Goal: Task Accomplishment & Management: Use online tool/utility

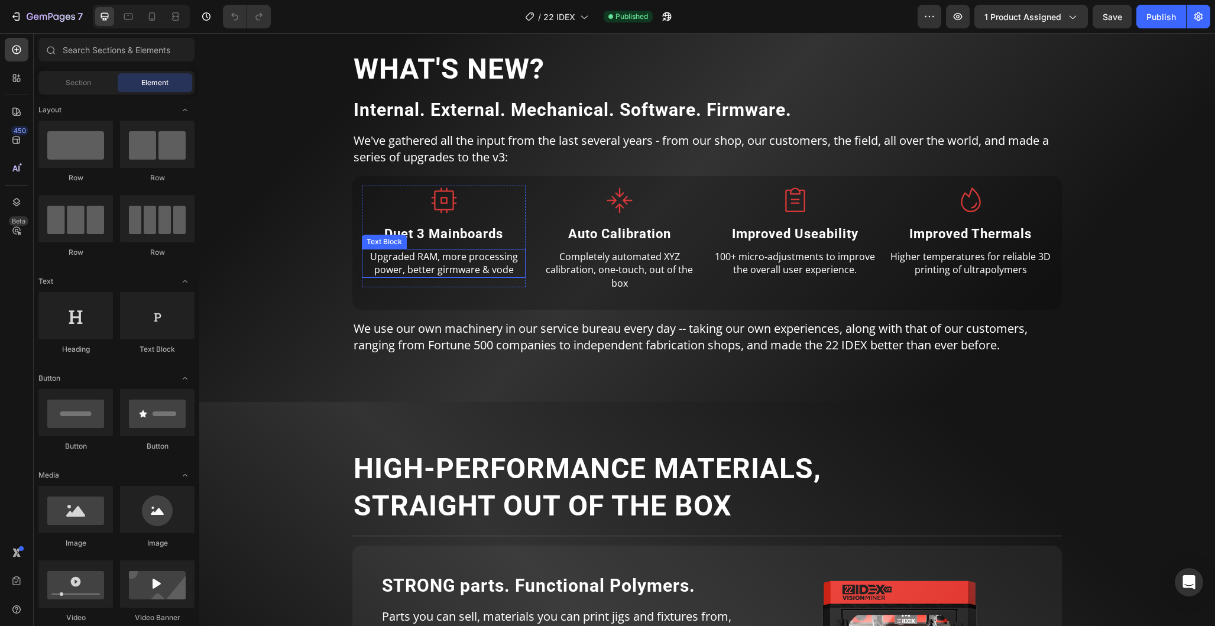
scroll to position [1363, 0]
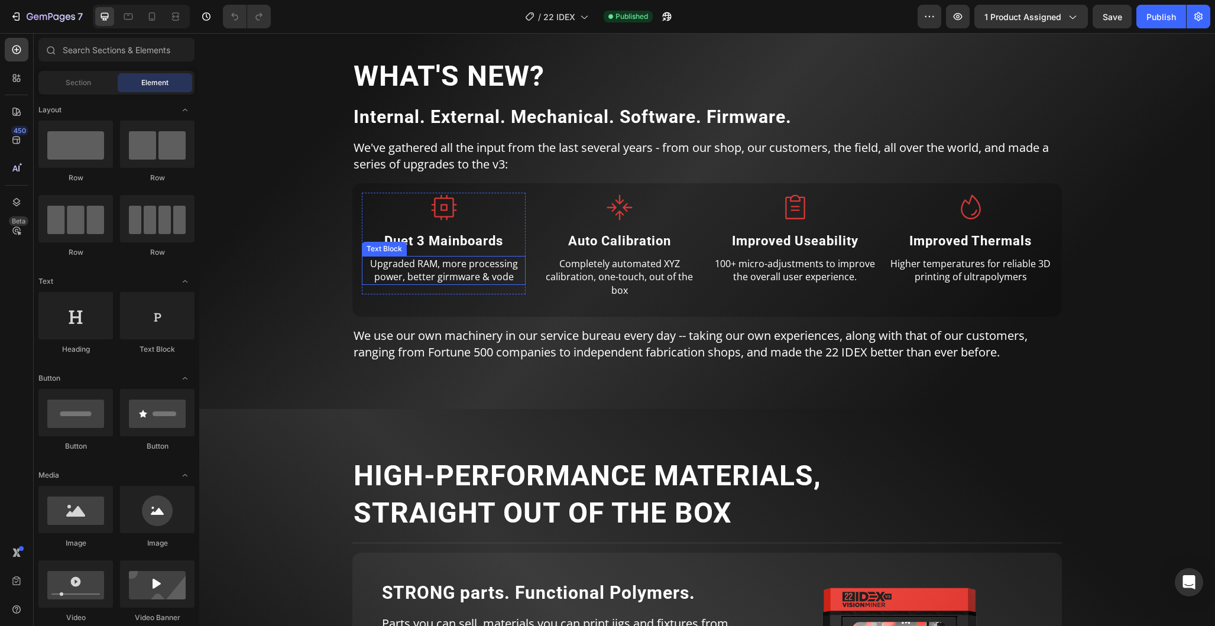
click at [465, 280] on p "Upgraded RAM, more processing power, better girmware & vode" at bounding box center [443, 270] width 161 height 27
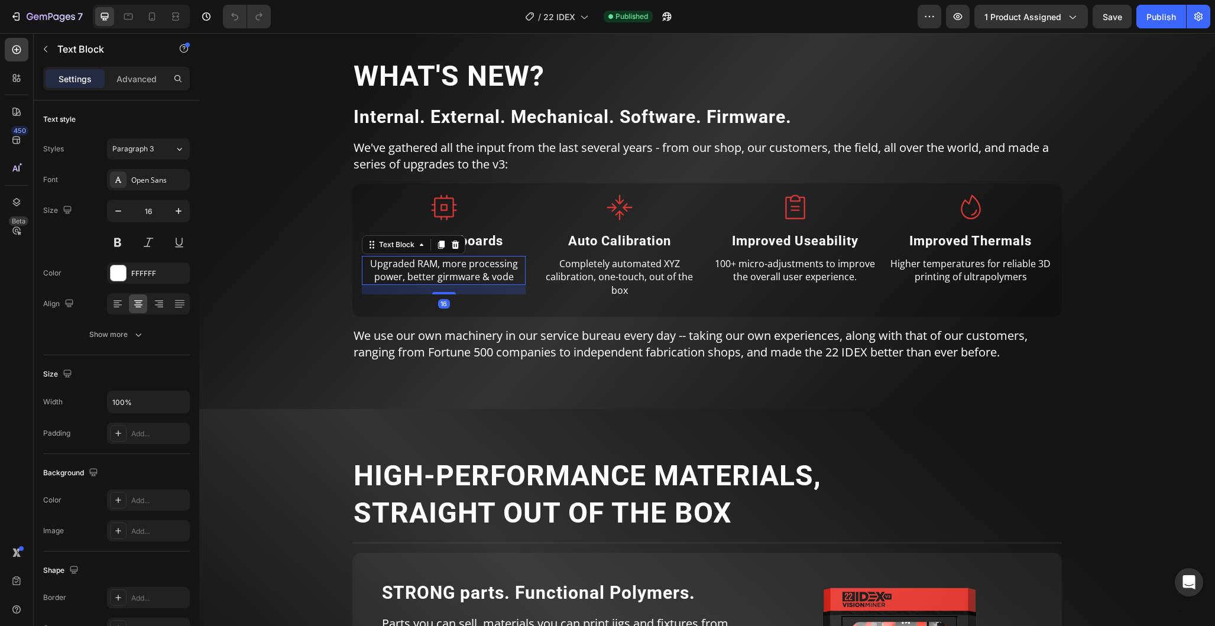
click at [440, 277] on p "Upgraded RAM, more processing power, better girmware & vode" at bounding box center [443, 270] width 161 height 27
click at [443, 278] on p "Upgraded RAM, more processing power, better girmware & vode" at bounding box center [443, 270] width 161 height 27
click at [440, 280] on p "Upgraded RAM, more processing power, better girmware & vode" at bounding box center [443, 270] width 161 height 27
click at [489, 279] on p "Upgraded RAM, more processing power, better firmware & vode" at bounding box center [443, 270] width 161 height 27
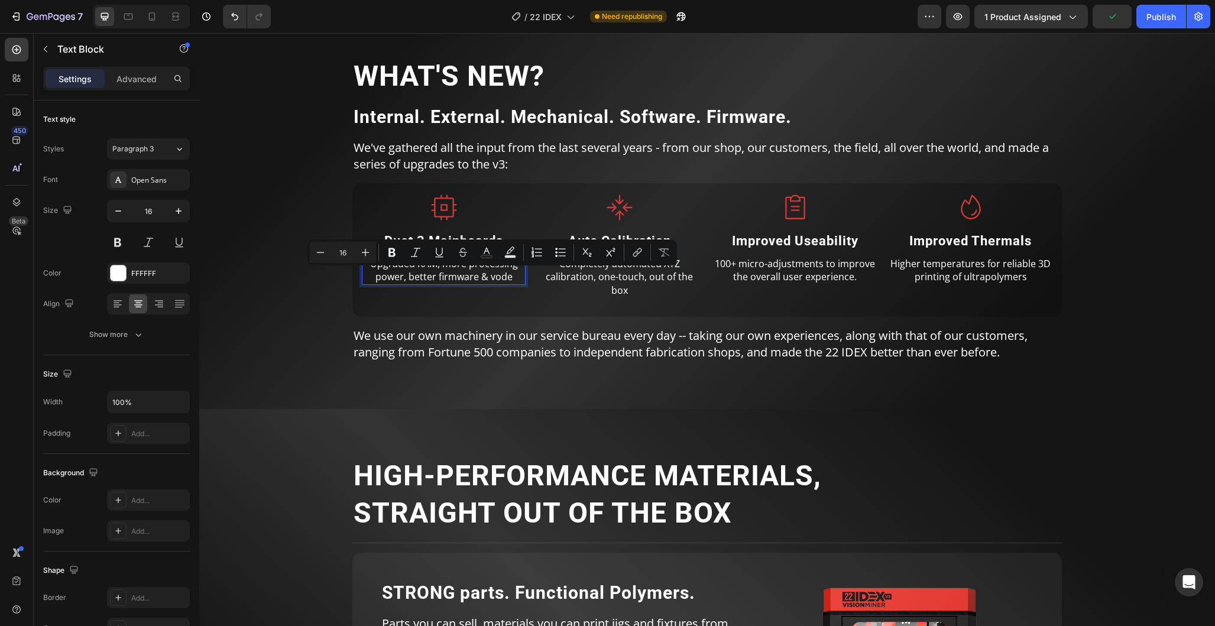
click at [443, 283] on p "Upgraded RAM, more processing power, better firmware & vode" at bounding box center [443, 270] width 161 height 27
drag, startPoint x: 490, startPoint y: 278, endPoint x: 495, endPoint y: 300, distance: 22.7
click at [490, 278] on p "Upgraded RAM, more processing power, better firmware & vode" at bounding box center [443, 270] width 161 height 27
click at [501, 281] on p "Upgraded RAM, more processing power, better firmware & vode" at bounding box center [443, 270] width 161 height 27
click at [500, 281] on p "Upgraded RAM, more processing power, better firmware & vode" at bounding box center [443, 270] width 161 height 27
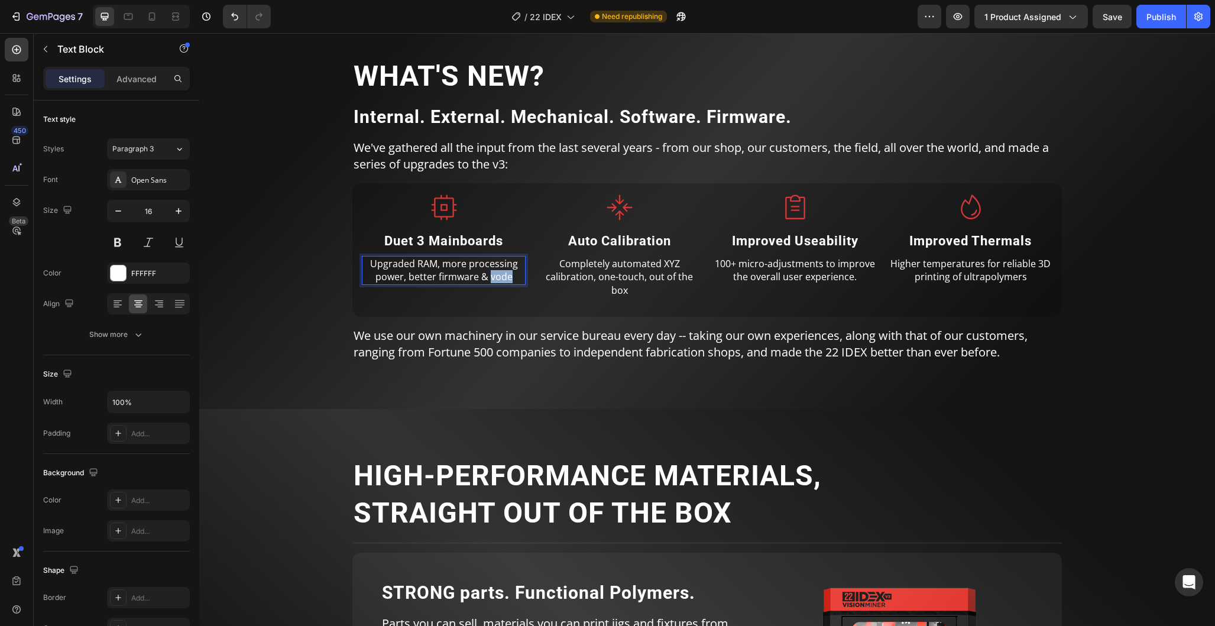
click at [500, 281] on p "Upgraded RAM, more processing power, better firmware & vode" at bounding box center [443, 270] width 161 height 27
click at [495, 279] on p "Upgraded RAM, more processing power, better firmware & vode" at bounding box center [443, 270] width 161 height 27
click at [485, 279] on p "Upgraded RAM, more processing power, better firmware & vode" at bounding box center [443, 270] width 161 height 27
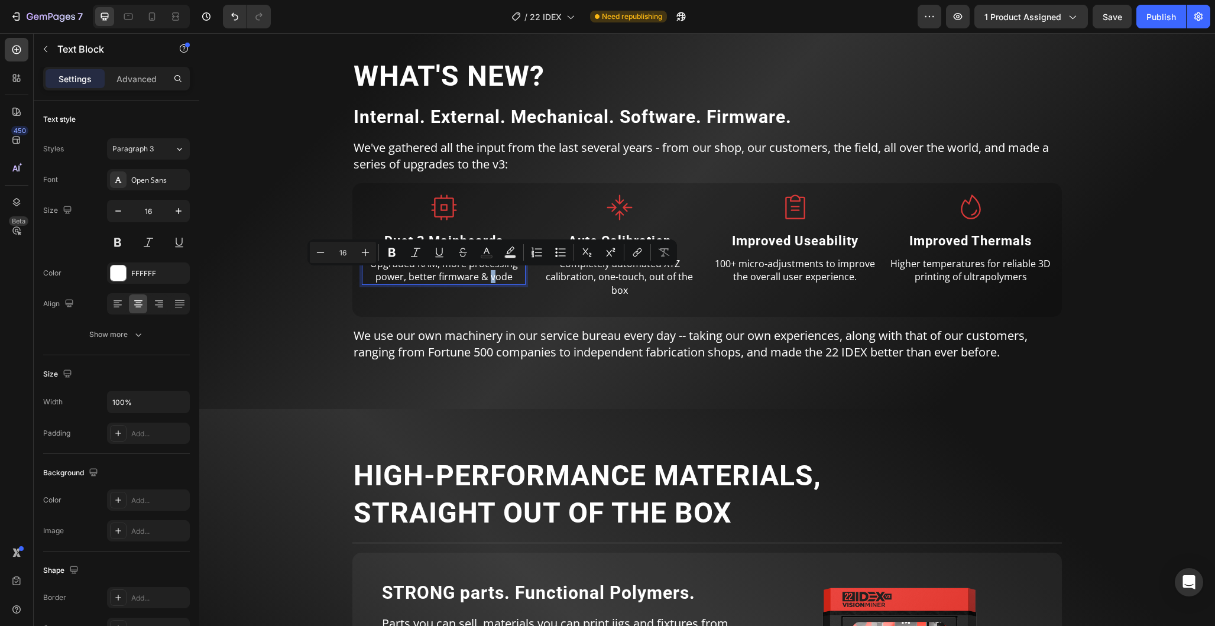
click at [493, 278] on p "Upgraded RAM, more processing power, better firmware & vode" at bounding box center [443, 270] width 161 height 27
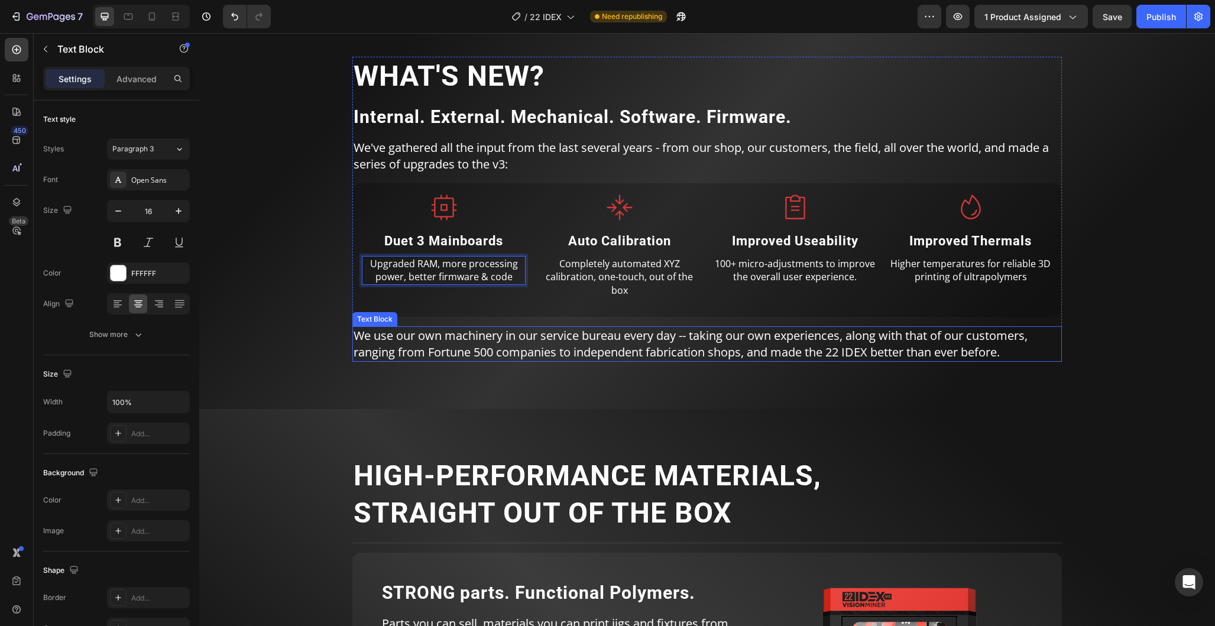
click at [552, 355] on p "We use our own machinery in our service bureau every day -- taking our own expe…" at bounding box center [707, 344] width 707 height 33
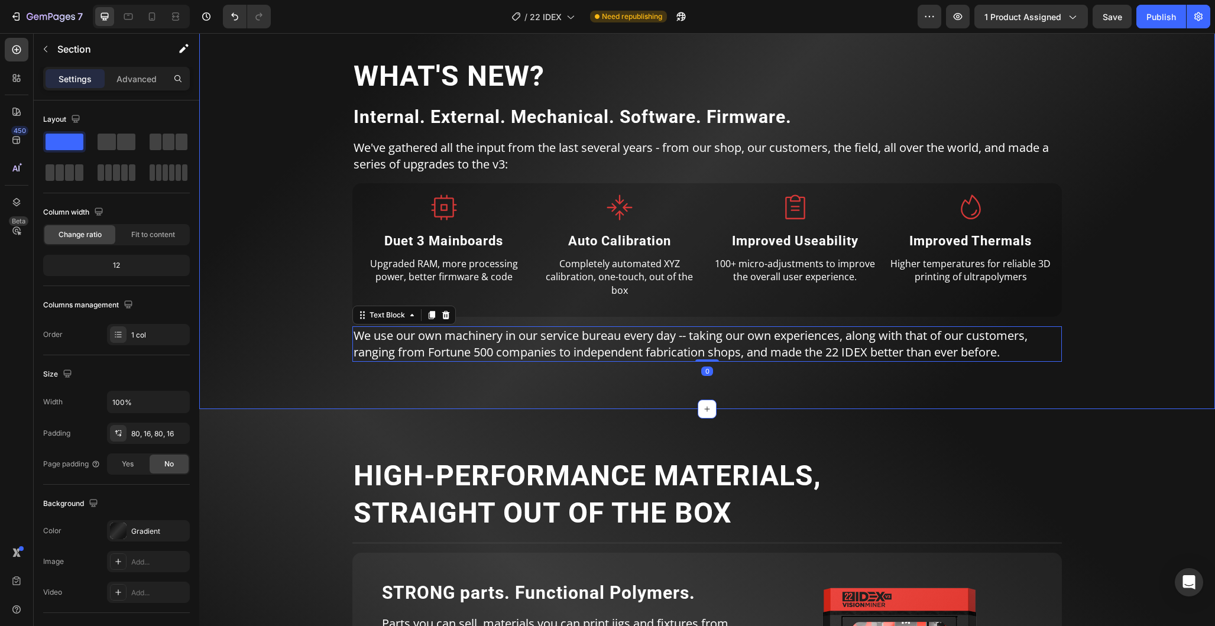
click at [569, 388] on div "WHAT'S NEW? Heading Internal. External. Mechanical. Software. Firmware. Heading…" at bounding box center [707, 209] width 1016 height 400
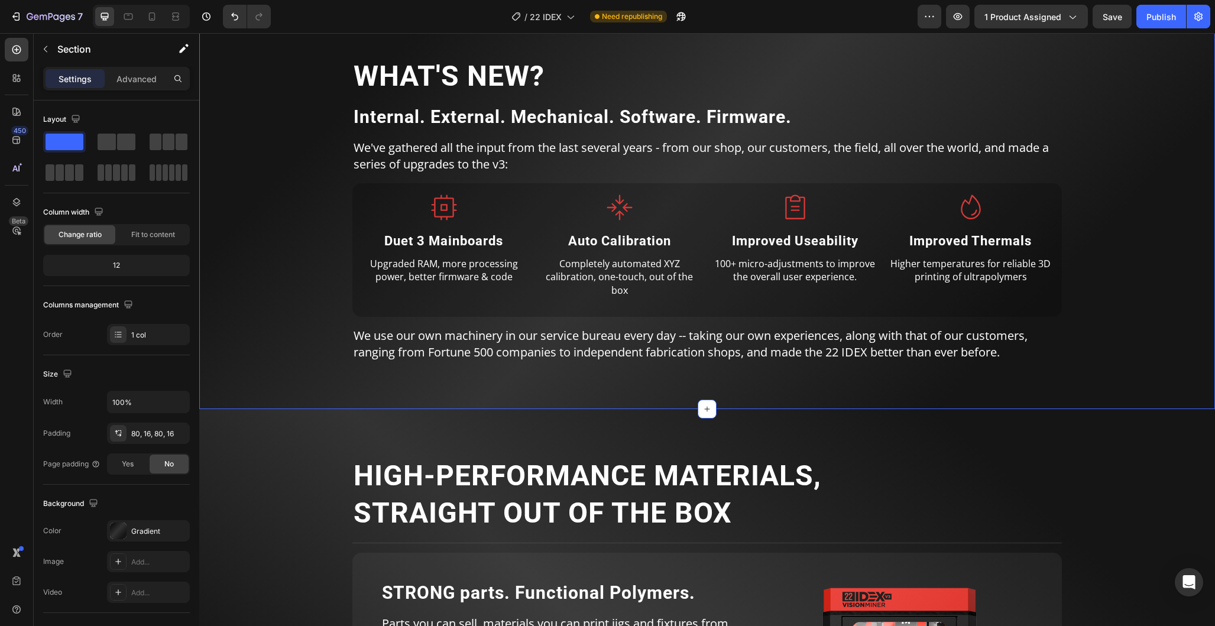
scroll to position [1366, 0]
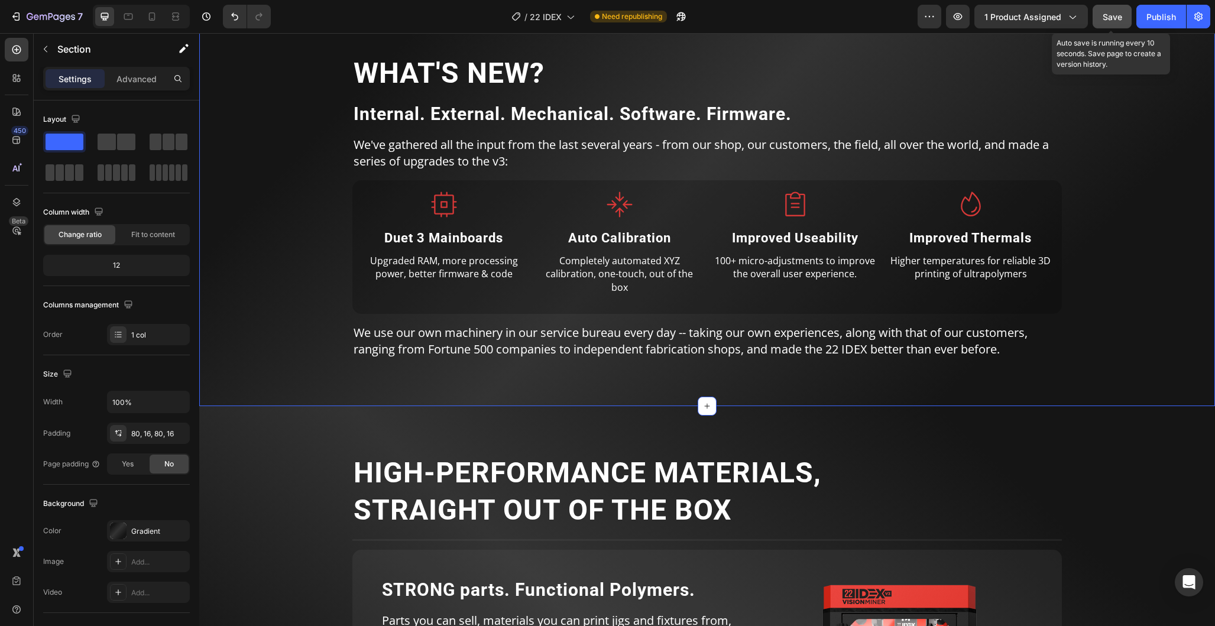
click at [1112, 20] on span "Save" at bounding box center [1113, 17] width 20 height 10
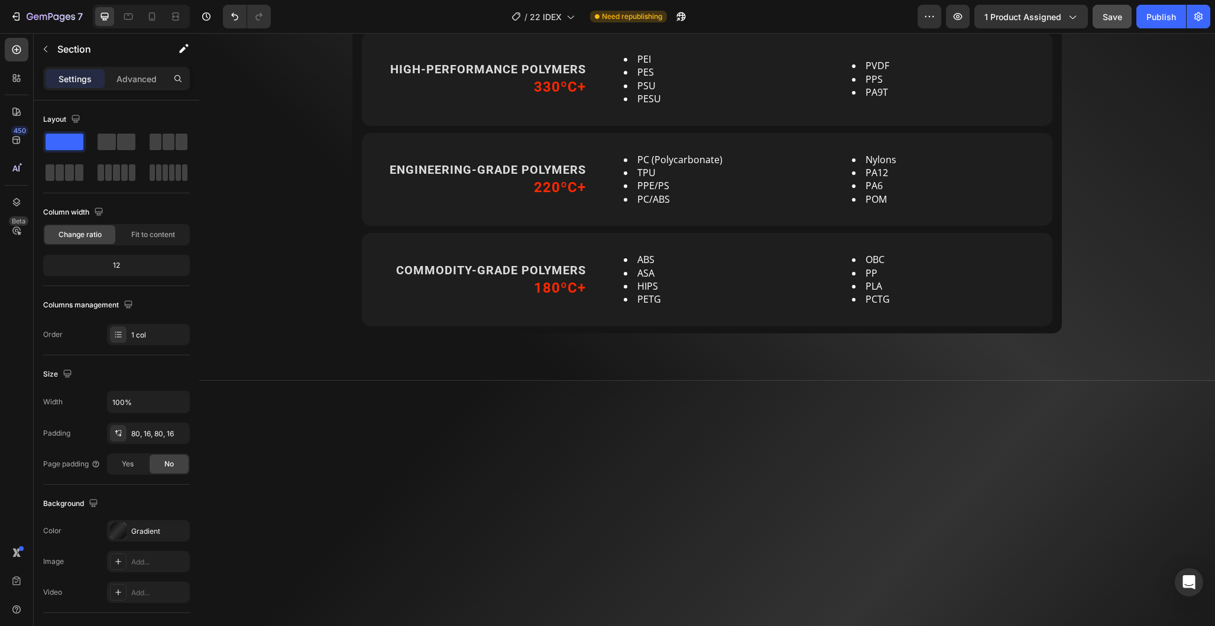
scroll to position [5229, 0]
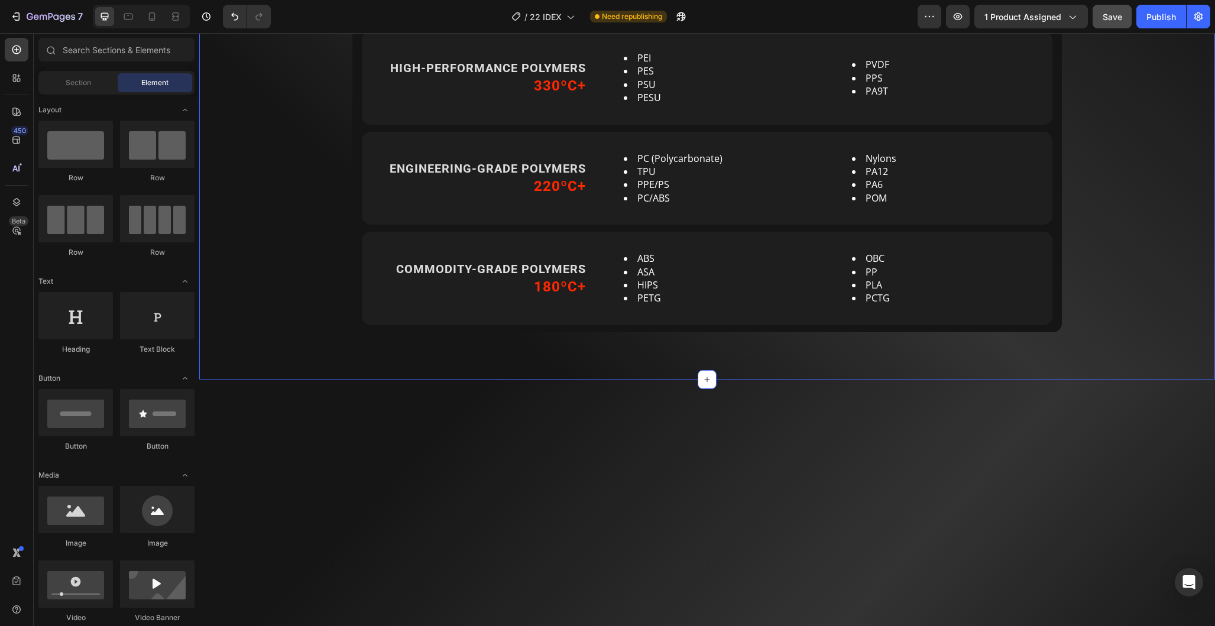
click at [1116, 332] on div "MADE FOR ENGINEERING MATERIALS Heading USE THE WIDEST RANGE OF PERFORMANCE THER…" at bounding box center [707, 10] width 997 height 644
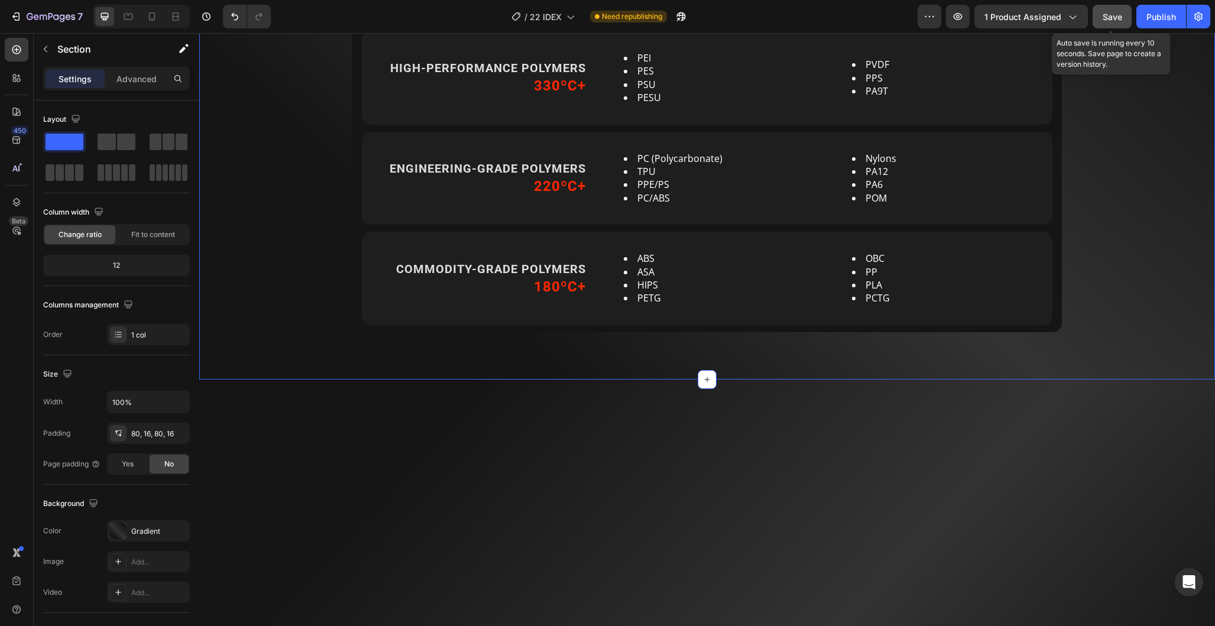
click at [1122, 17] on span "Save" at bounding box center [1113, 17] width 20 height 10
click at [1163, 18] on div "Publish" at bounding box center [1161, 17] width 30 height 12
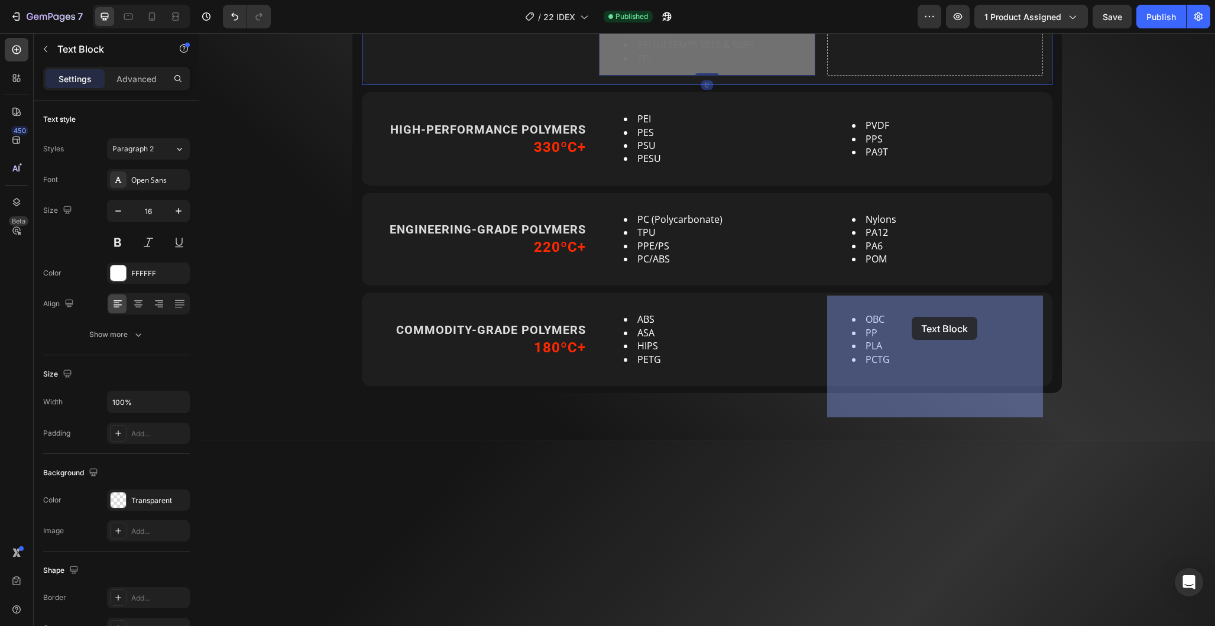
drag, startPoint x: 626, startPoint y: 345, endPoint x: 912, endPoint y: 317, distance: 287.0
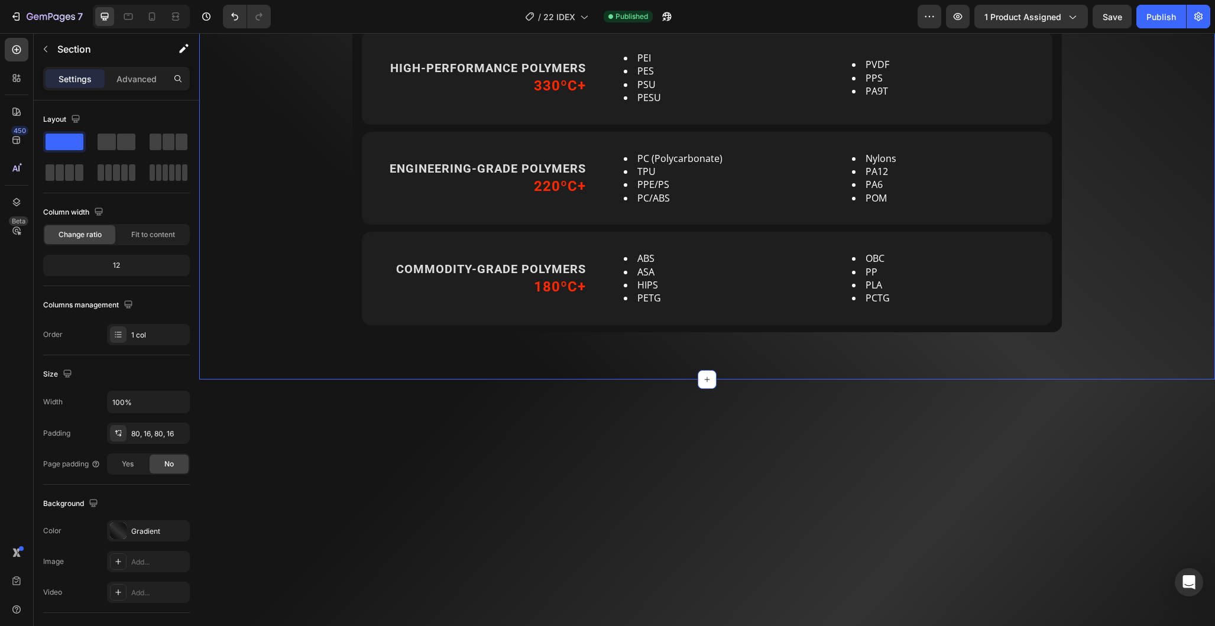
click at [1132, 332] on div "MADE FOR ENGINEERING MATERIALS Heading USE THE WIDEST RANGE OF PERFORMANCE THER…" at bounding box center [707, 10] width 997 height 644
click at [1110, 12] on span "Save" at bounding box center [1113, 17] width 20 height 10
click at [1151, 20] on div "Publish" at bounding box center [1161, 17] width 30 height 12
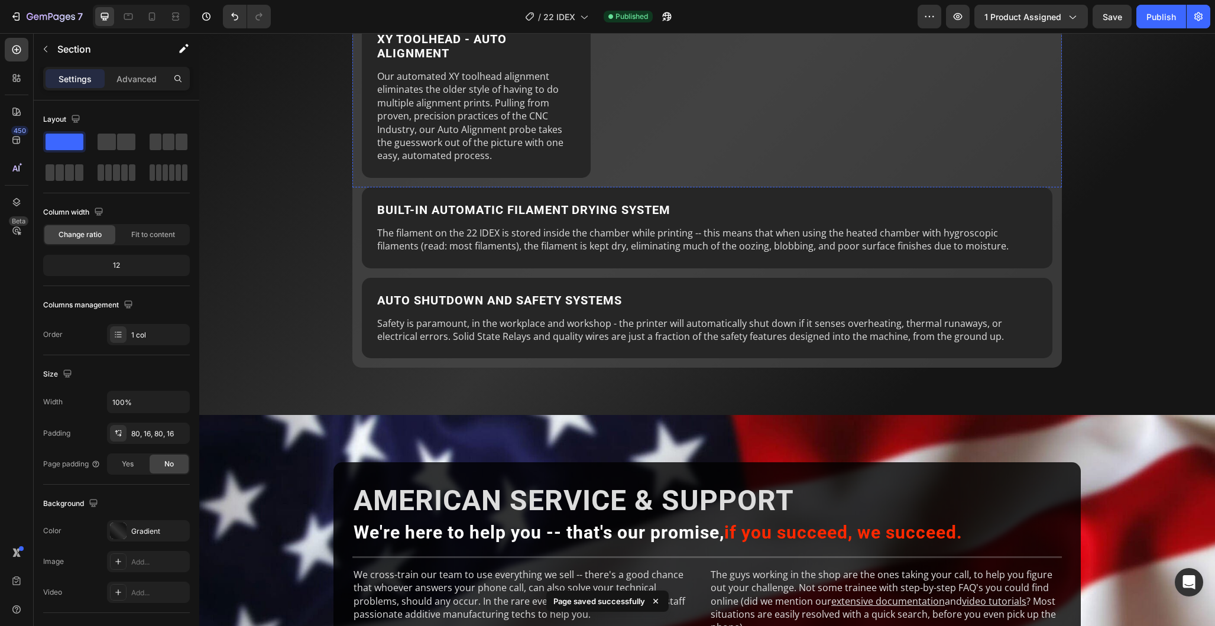
scroll to position [5393, 0]
